Goal: Use online tool/utility: Utilize a website feature to perform a specific function

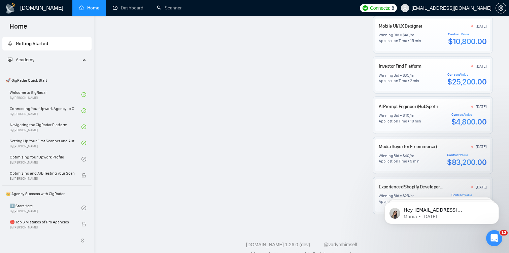
scroll to position [527, 0]
click at [164, 9] on link "Scanner" at bounding box center [169, 8] width 25 height 6
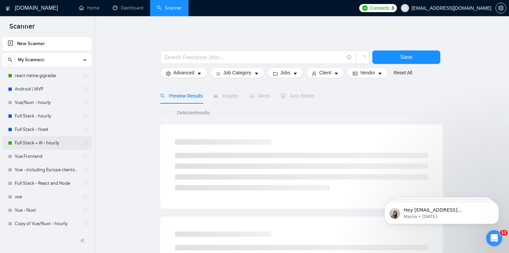
click at [58, 142] on link "Full Stack + AI - hourly" at bounding box center [47, 142] width 64 height 13
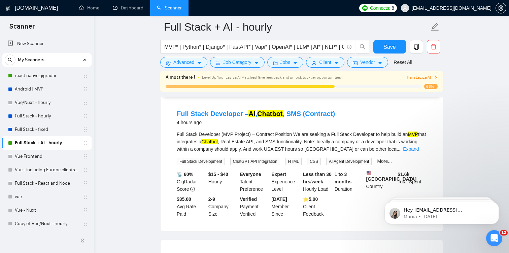
scroll to position [68, 0]
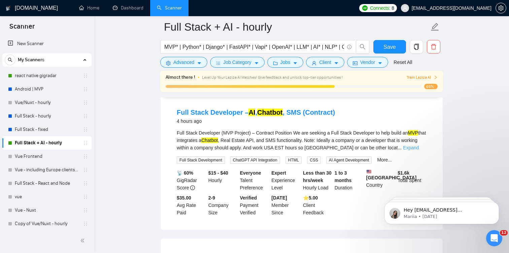
click at [415, 149] on link "Expand" at bounding box center [411, 147] width 16 height 5
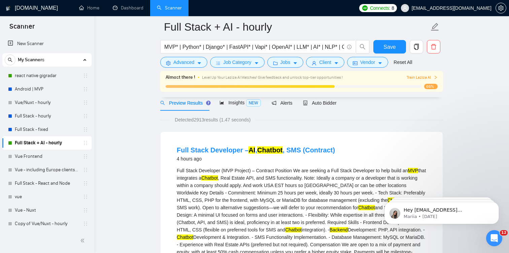
scroll to position [0, 0]
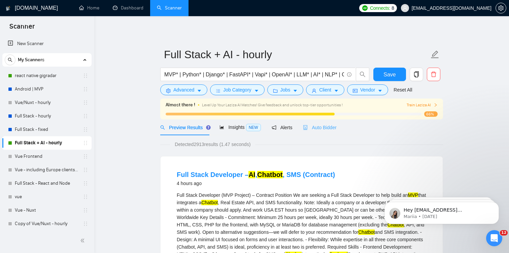
click at [330, 131] on div "Auto Bidder" at bounding box center [319, 127] width 33 height 16
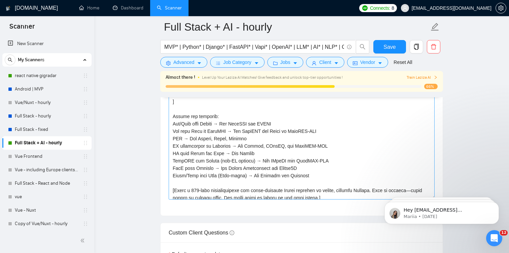
scroll to position [50, 0]
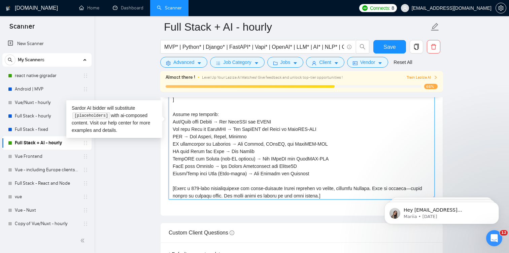
click at [282, 151] on textarea "Cover letter template:" at bounding box center [302, 123] width 266 height 151
drag, startPoint x: 282, startPoint y: 152, endPoint x: 323, endPoint y: 152, distance: 41.1
click at [323, 152] on textarea "Cover letter template:" at bounding box center [302, 123] width 266 height 151
click at [265, 152] on textarea "Cover letter template:" at bounding box center [302, 123] width 266 height 151
click at [322, 165] on textarea "Cover letter template:" at bounding box center [302, 123] width 266 height 151
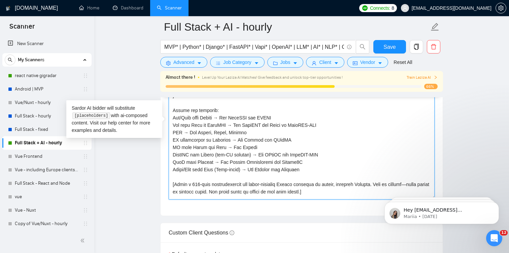
scroll to position [57, 0]
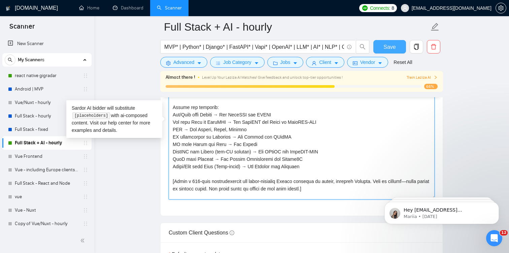
type textarea "[Lorem ips dol sitamet conse adi elits: DoeiUSM: tempo://incidid.utl ETDOL: mag…"
click at [387, 46] on span "Save" at bounding box center [389, 47] width 12 height 8
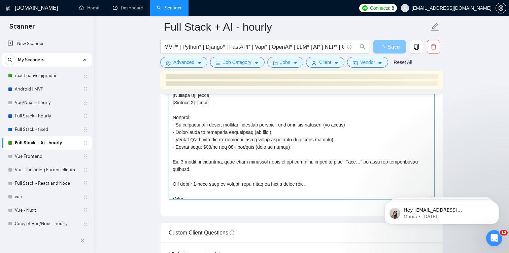
scroll to position [289, 0]
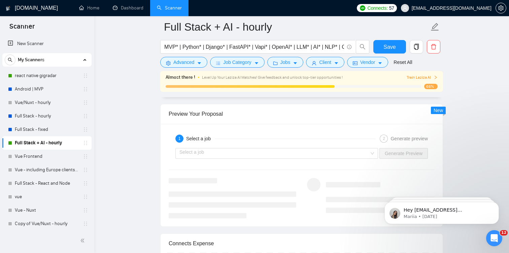
scroll to position [1275, 0]
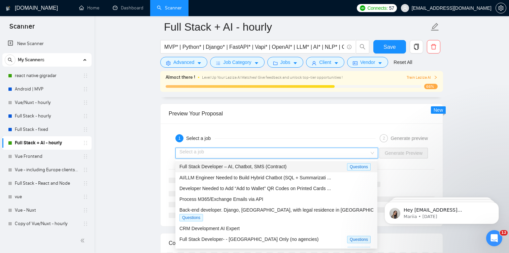
click at [293, 150] on input "search" at bounding box center [274, 153] width 190 height 10
click at [275, 164] on span "Full Stack Developer – AI, Chatbot, SMS (Contract)" at bounding box center [232, 166] width 107 height 5
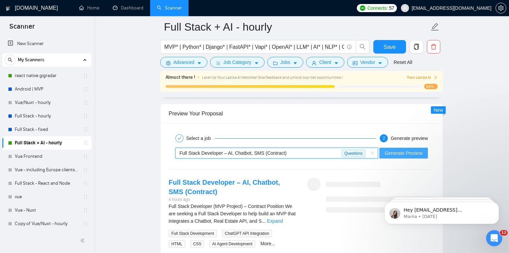
click at [400, 152] on span "Generate Preview" at bounding box center [404, 152] width 38 height 7
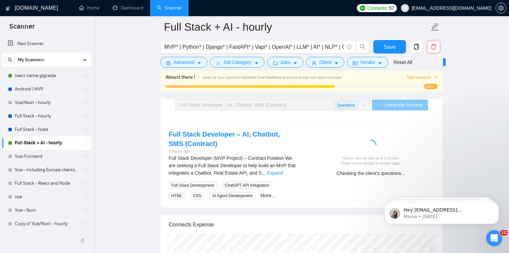
scroll to position [1323, 0]
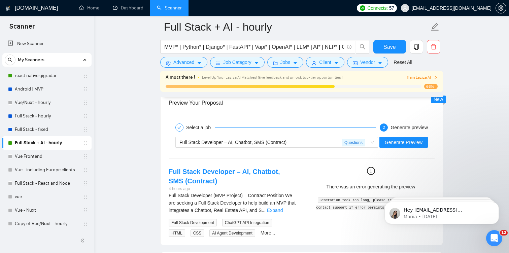
scroll to position [1283, 0]
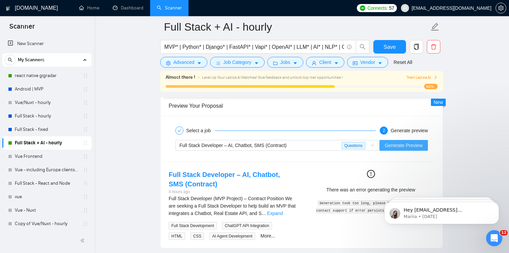
click at [401, 144] on span "Generate Preview" at bounding box center [404, 145] width 38 height 7
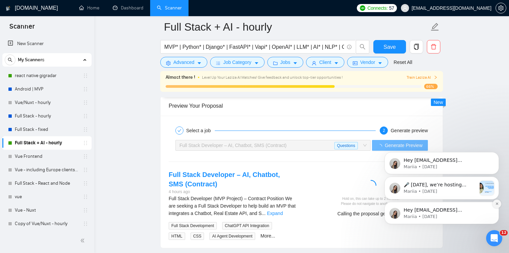
click at [498, 203] on icon "Dismiss notification" at bounding box center [497, 204] width 4 height 4
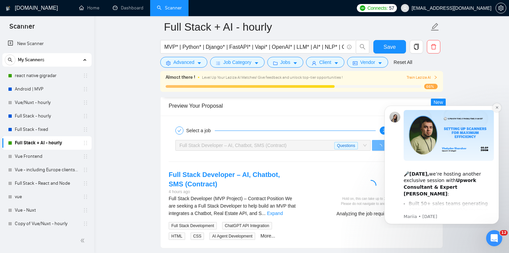
click at [497, 110] on button "Dismiss notification" at bounding box center [496, 107] width 9 height 9
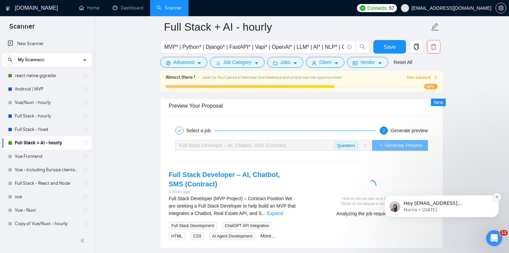
click at [497, 198] on icon "Dismiss notification" at bounding box center [497, 197] width 4 height 4
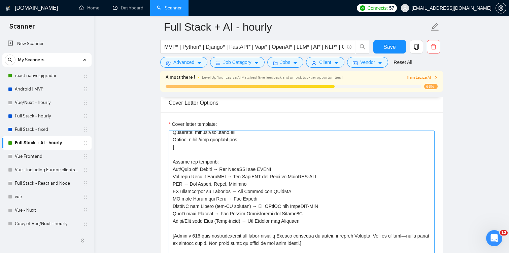
scroll to position [88, 0]
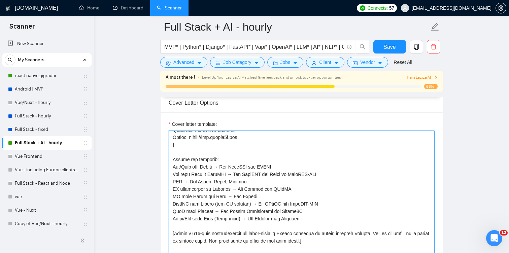
click at [219, 195] on textarea "Cover letter template:" at bounding box center [302, 206] width 266 height 151
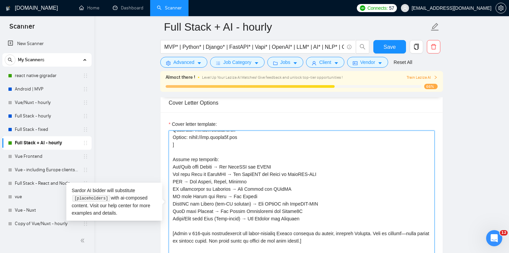
click at [219, 195] on textarea "Cover letter template:" at bounding box center [302, 206] width 266 height 151
click at [234, 198] on textarea "Cover letter template:" at bounding box center [302, 206] width 266 height 151
click at [212, 198] on textarea "Cover letter template:" at bounding box center [302, 206] width 266 height 151
click at [264, 205] on textarea "Cover letter template:" at bounding box center [302, 206] width 266 height 151
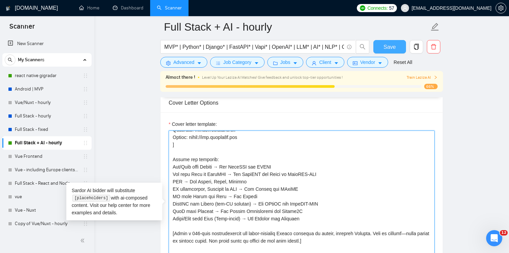
type textarea "[Lorem ips dol sitamet conse adi elits: DoeiUSM: tempo://incidid.utl ETDOL: mag…"
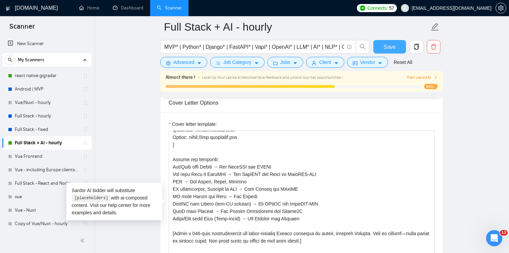
click at [394, 51] on button "Save" at bounding box center [389, 46] width 33 height 13
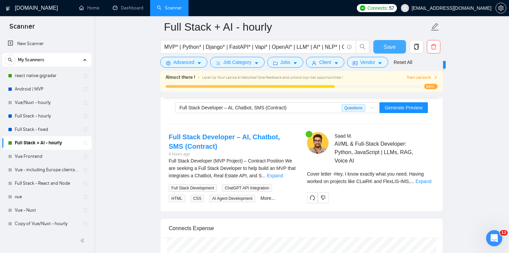
scroll to position [1321, 0]
click at [408, 108] on span "Generate Preview" at bounding box center [404, 106] width 38 height 7
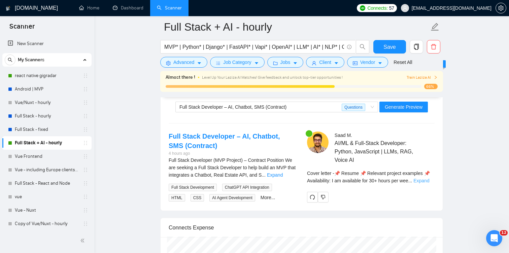
click at [426, 183] on link "Expand" at bounding box center [421, 180] width 16 height 5
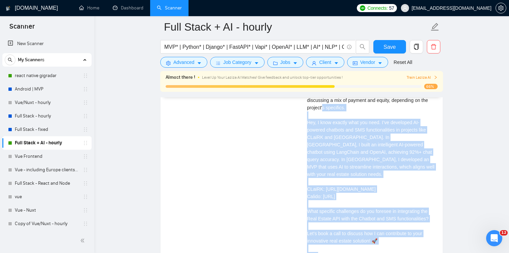
scroll to position [1649, 0]
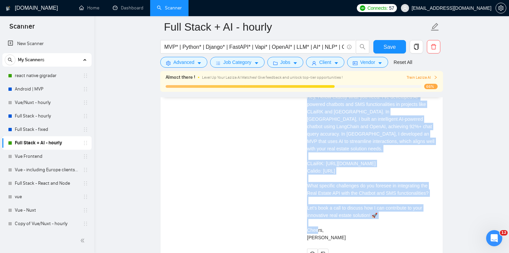
drag, startPoint x: 307, startPoint y: 122, endPoint x: 364, endPoint y: 236, distance: 126.9
click at [364, 236] on div "Cover letter 📌 Resume 📌 Relevant project examples 📌 Availability: I am availabl…" at bounding box center [371, 136] width 128 height 219
copy div "I know exactly what you need. I’ve developed AI-powered chatbots and SMS functi…"
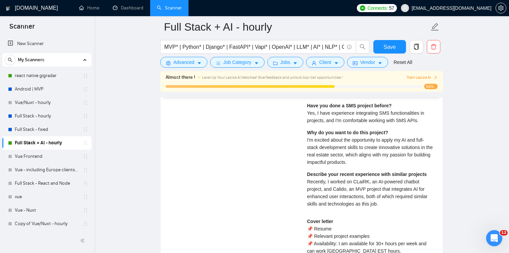
scroll to position [1445, 0]
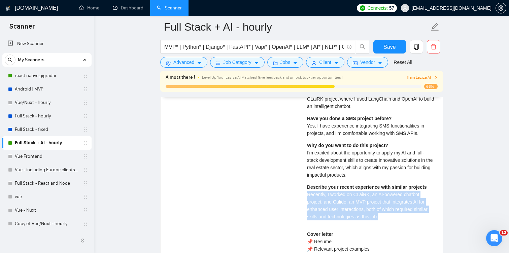
drag, startPoint x: 306, startPoint y: 196, endPoint x: 386, endPoint y: 218, distance: 83.1
click at [386, 218] on div "[PERSON_NAME] AI/ML & Full-Stack Developer: Python, JavaScript | LLMs, RAG, Voi…" at bounding box center [371, 235] width 138 height 455
copy span "Recently, I worked on CLaiRK, an AI-powered chatbot project, and Calido, an MVP…"
